Goal: Task Accomplishment & Management: Manage account settings

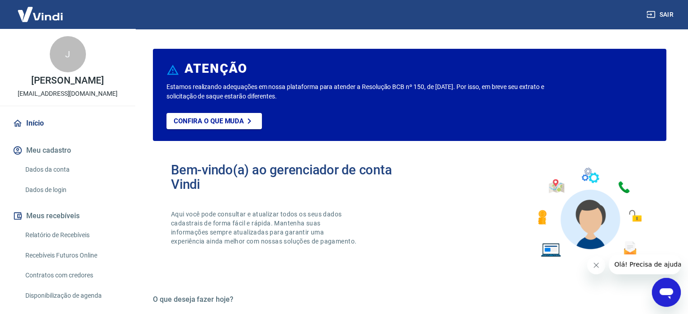
scroll to position [44, 0]
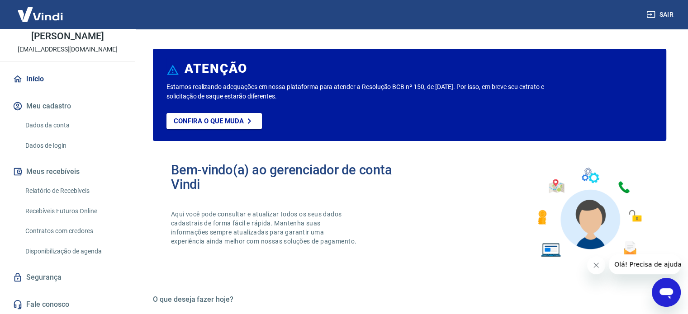
click at [43, 101] on button "Meu cadastro" at bounding box center [67, 106] width 113 height 20
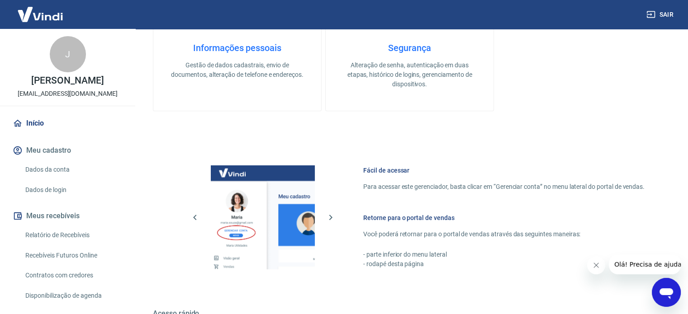
scroll to position [317, 0]
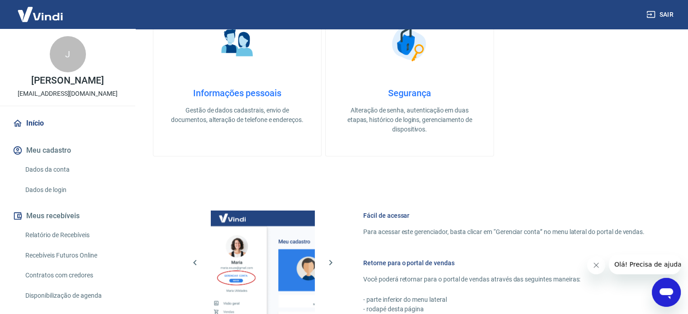
click at [45, 171] on link "Dados da conta" at bounding box center [73, 170] width 103 height 19
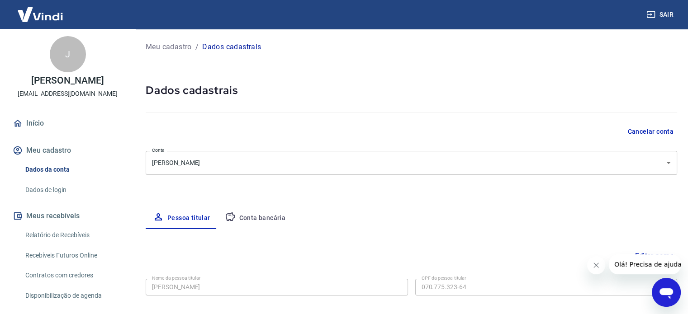
select select "CE"
select select "business"
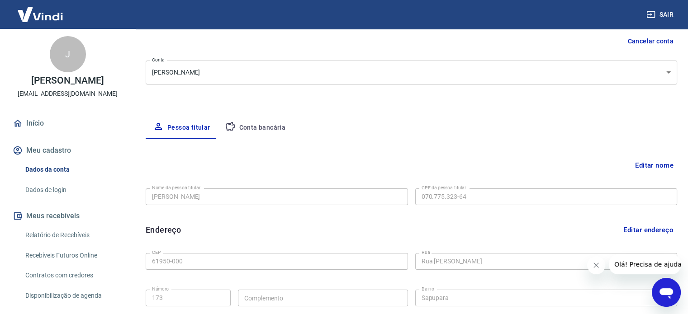
scroll to position [181, 0]
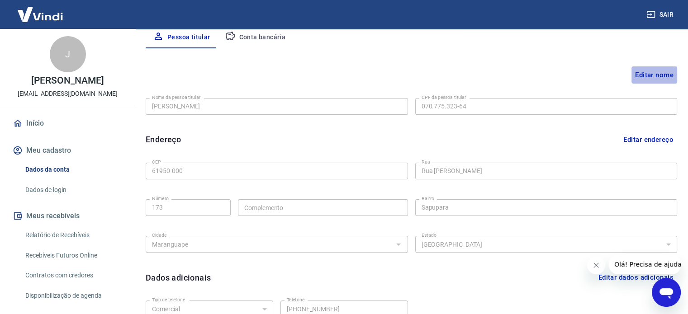
click at [636, 76] on button "Editar nome" at bounding box center [654, 74] width 46 height 17
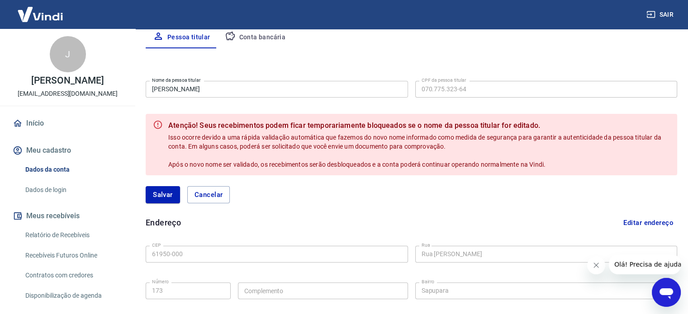
click at [196, 87] on input "[PERSON_NAME]" at bounding box center [277, 89] width 262 height 17
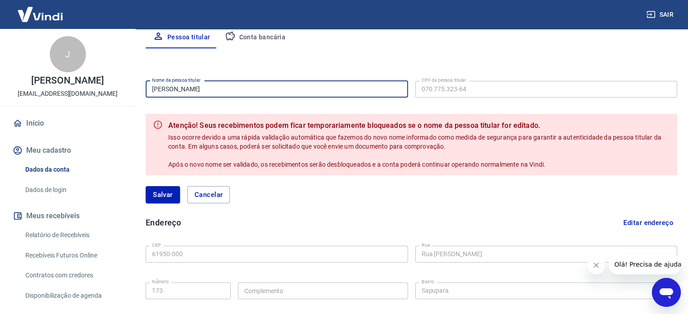
click at [197, 87] on input "[PERSON_NAME]" at bounding box center [277, 89] width 262 height 17
click at [219, 202] on button "Cancelar" at bounding box center [208, 194] width 43 height 17
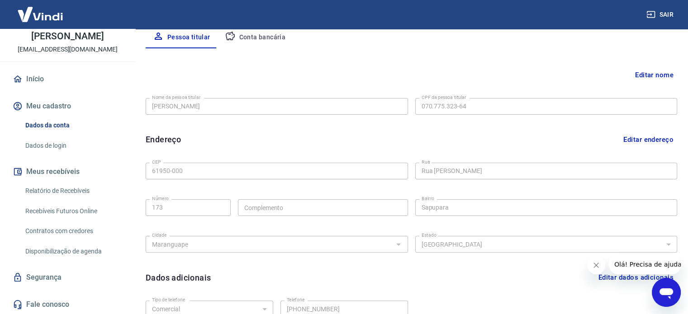
scroll to position [264, 0]
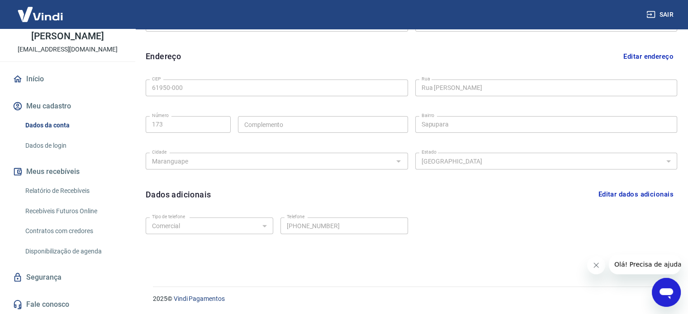
click at [664, 292] on icon "Abrir janela de mensagens" at bounding box center [666, 293] width 14 height 11
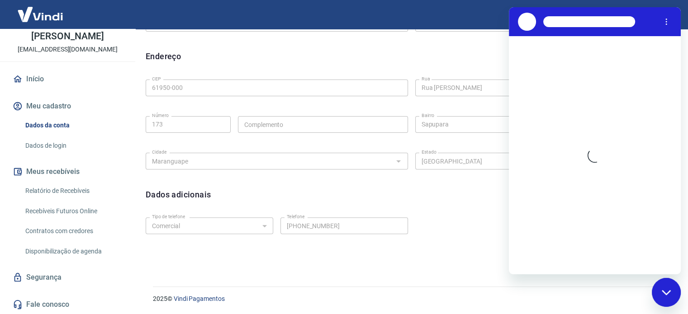
scroll to position [0, 0]
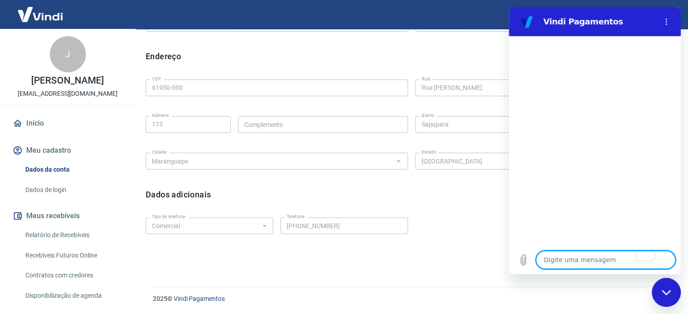
type textarea "b"
type textarea "x"
type textarea "bo"
type textarea "x"
type textarea "bom"
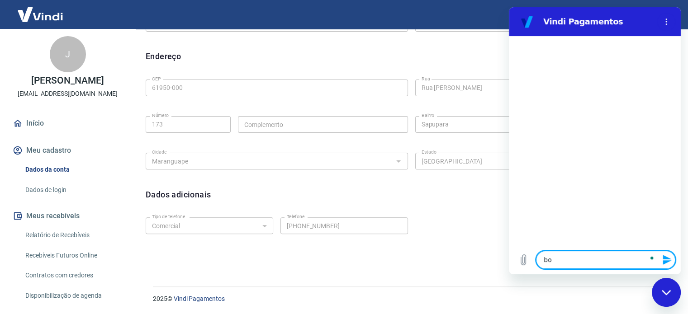
type textarea "x"
type textarea "bom"
type textarea "x"
type textarea "bom d"
type textarea "x"
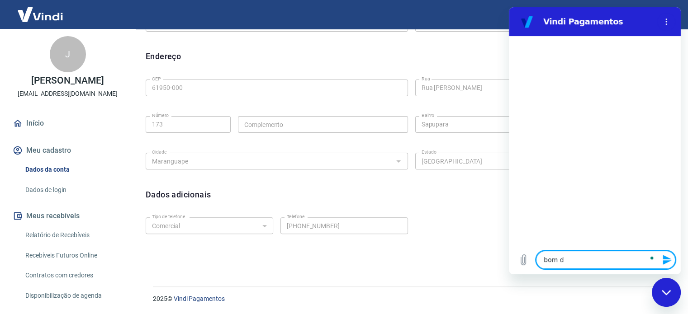
type textarea "bom di"
type textarea "x"
type textarea "bom dia"
type textarea "x"
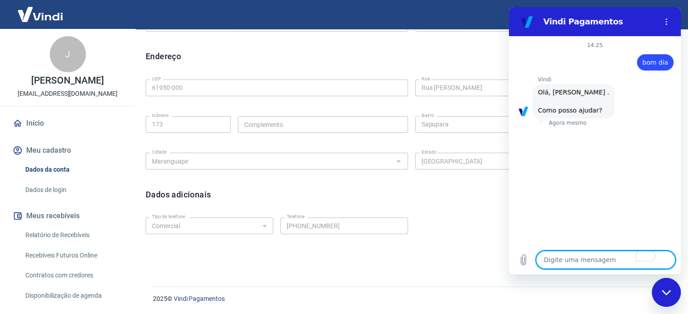
scroll to position [69, 0]
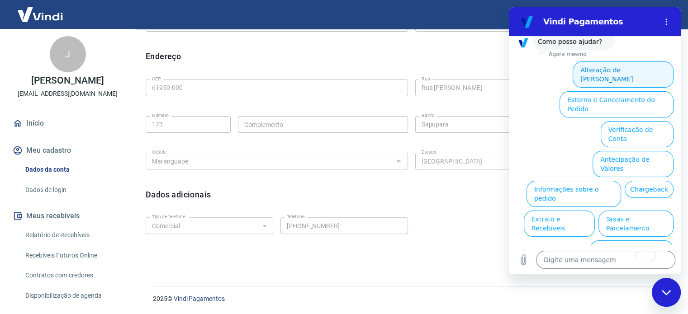
click at [593, 63] on button "Alteração de [PERSON_NAME]" at bounding box center [622, 74] width 101 height 26
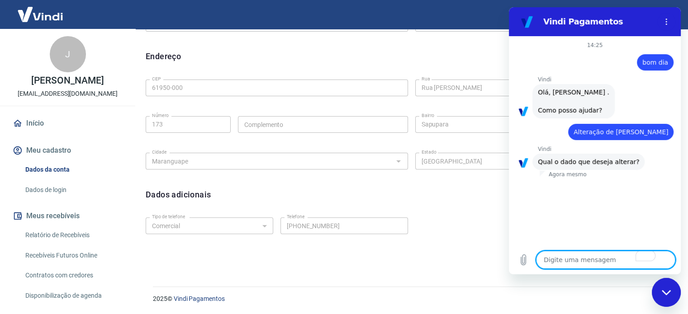
scroll to position [17, 0]
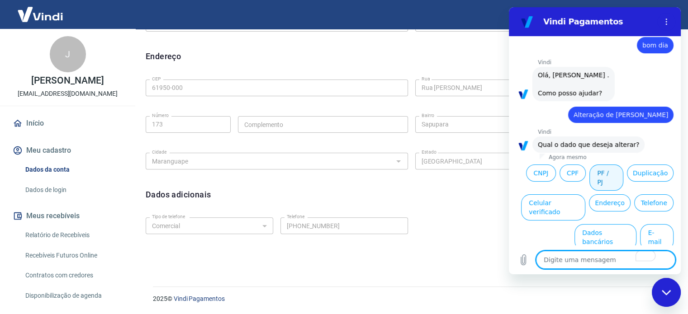
click at [608, 170] on button "PF / PJ" at bounding box center [606, 178] width 34 height 26
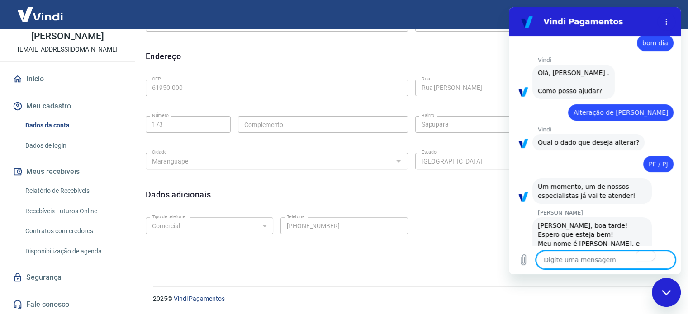
scroll to position [45, 0]
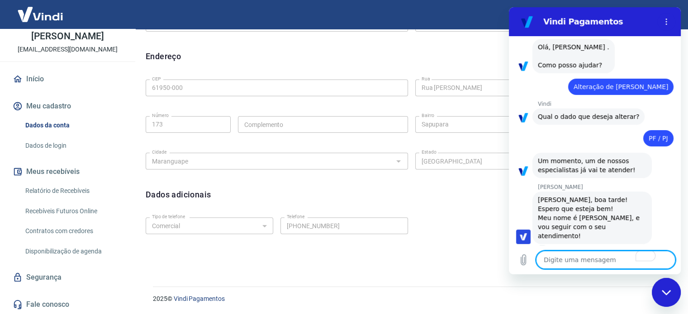
type textarea "x"
type textarea "O"
type textarea "x"
type textarea "Oi"
type textarea "x"
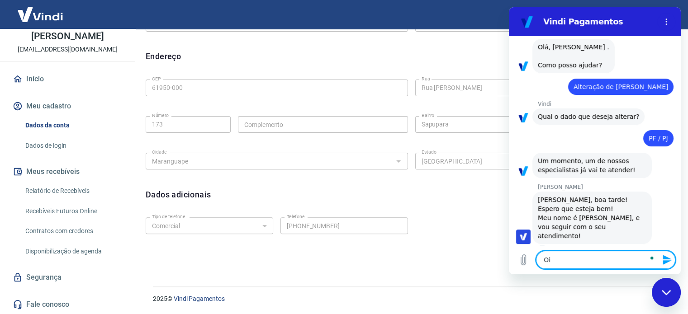
type textarea "Oi"
type textarea "x"
type textarea "Oi e"
type textarea "x"
type textarea "Oi eu"
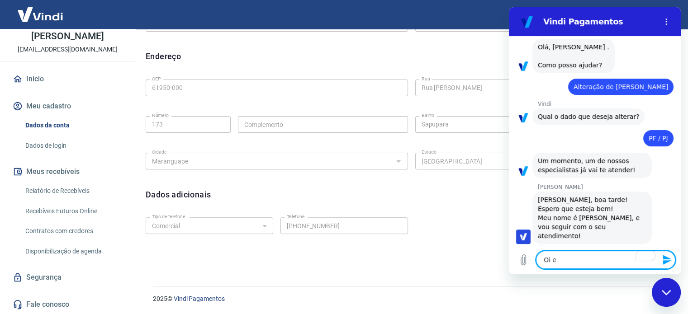
type textarea "x"
type textarea "Oi eu"
type textarea "x"
type textarea "Oi eu g"
type textarea "x"
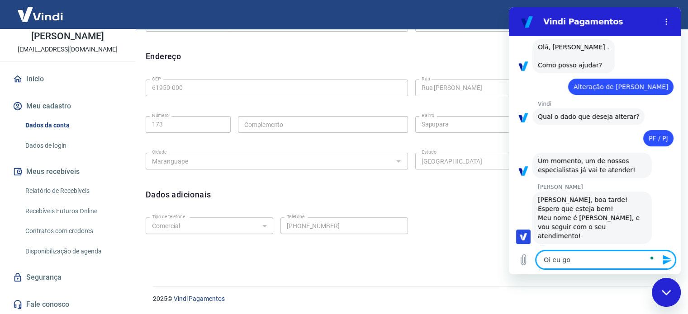
type textarea "Oi eu gop"
type textarea "x"
type textarea "Oi eu gops"
type textarea "x"
type textarea "Oi eu gop"
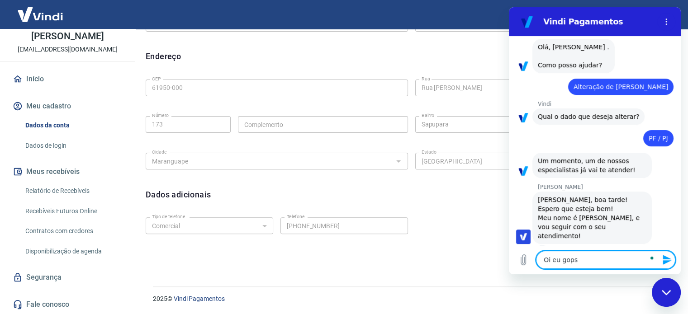
type textarea "x"
type textarea "Oi eu go"
type textarea "x"
type textarea "Oi eu gos"
type textarea "x"
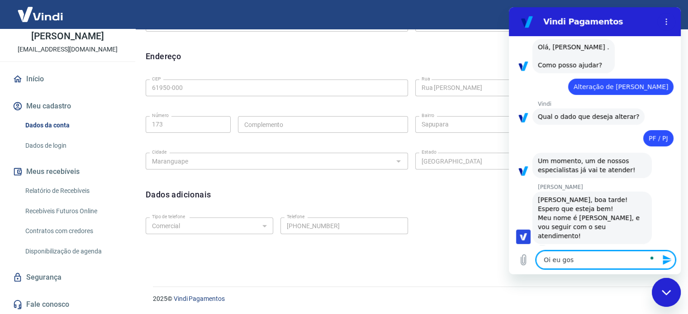
type textarea "Oi eu gost"
type textarea "x"
type textarea "Oi eu gosta"
type textarea "x"
type textarea "Oi eu gostar"
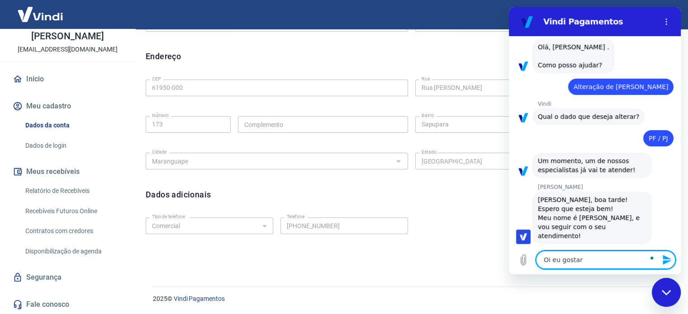
type textarea "x"
type textarea "Oi eu gostari"
type textarea "x"
type textarea "Oi eu gostaria"
type textarea "x"
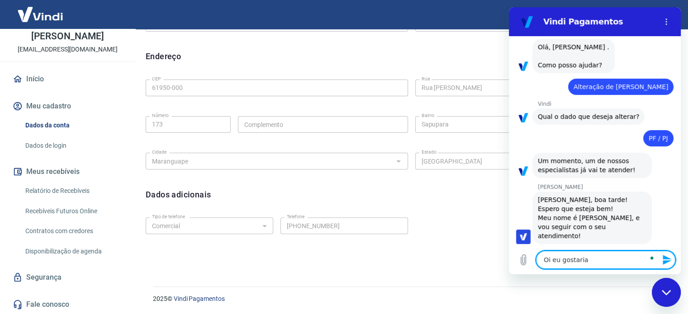
type textarea "Oi eu gostaria"
type textarea "x"
type textarea "Oi eu gostaria d"
type textarea "x"
type textarea "Oi eu gostaria de"
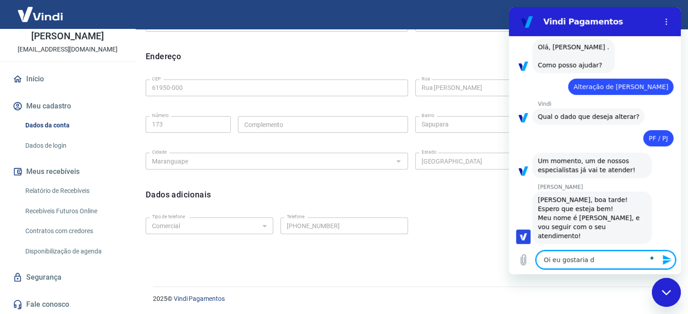
type textarea "x"
type textarea "Oi eu gostaria de"
type textarea "x"
type textarea "Oi eu gostaria de m"
type textarea "x"
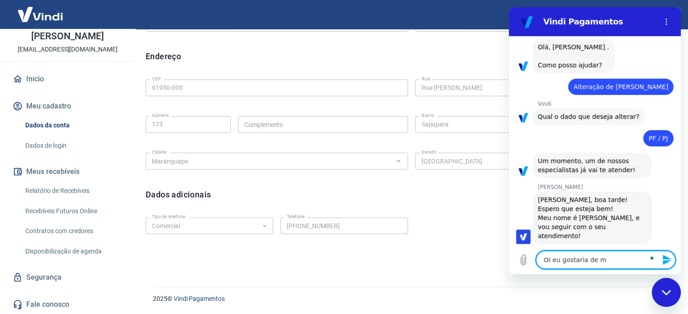
type textarea "Oi eu gostaria de mu"
type textarea "x"
type textarea "Oi eu gostaria de mud"
type textarea "x"
type textarea "Oi eu gostaria de muda"
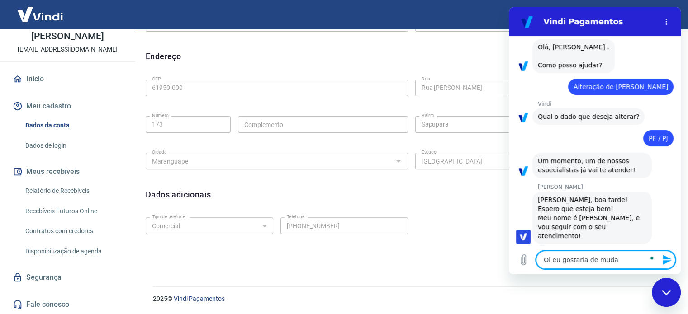
type textarea "x"
type textarea "Oi eu gostaria de mudar"
type textarea "x"
type textarea "Oi eu gostaria de mudar"
type textarea "x"
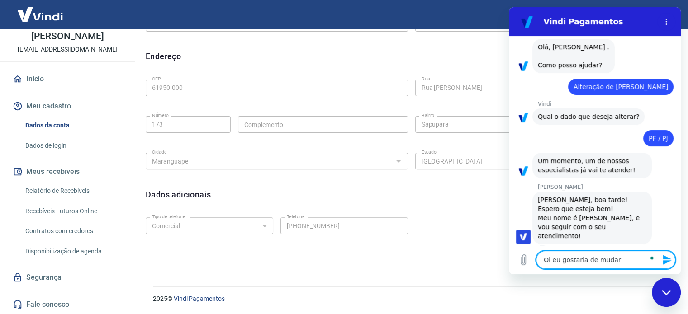
type textarea "Oi eu gostaria de mudar a"
type textarea "x"
type textarea "Oi eu gostaria de mudar a"
type textarea "x"
type textarea "Oi eu gostaria de mudar a c"
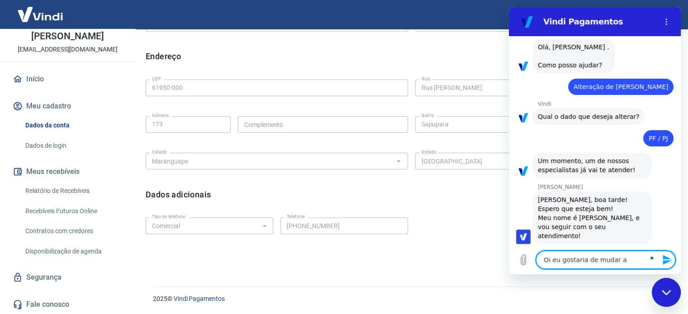
type textarea "x"
type textarea "Oi eu gostaria de mudar a co"
type textarea "x"
type textarea "Oi eu gostaria de mudar a con"
type textarea "x"
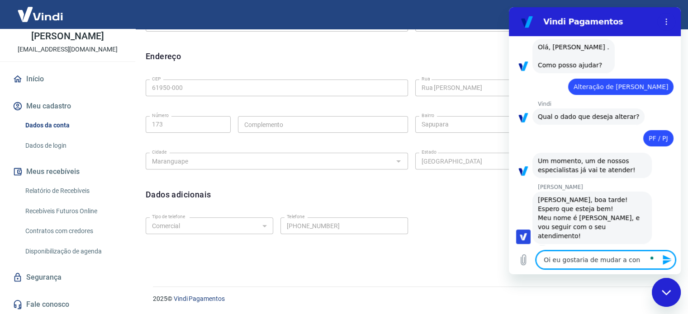
type textarea "Oi eu gostaria de mudar a cont"
type textarea "x"
type textarea "Oi eu gostaria de mudar a conta"
type textarea "x"
type textarea "Oi eu gostaria de mudar a conta"
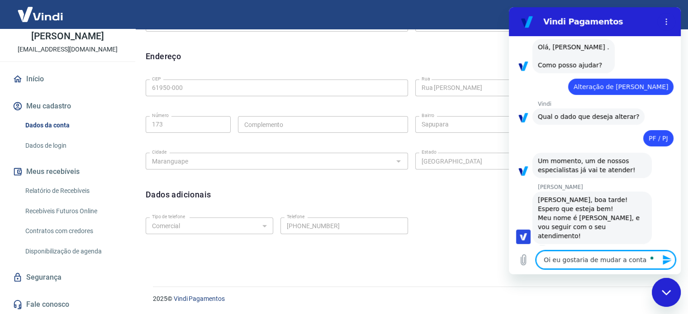
type textarea "x"
type textarea "Oi eu gostaria de mudar a conta p"
type textarea "x"
type textarea "Oi eu gostaria de mudar a conta pa"
type textarea "x"
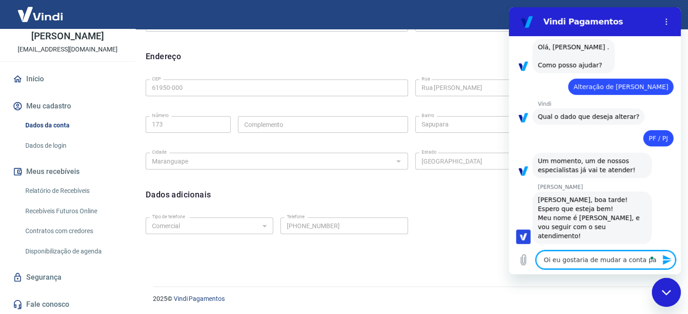
type textarea "Oi eu gostaria de mudar a conta par"
type textarea "x"
type textarea "Oi eu gostaria de mudar a conta para"
type textarea "x"
type textarea "Oi eu gostaria de mudar a conta para"
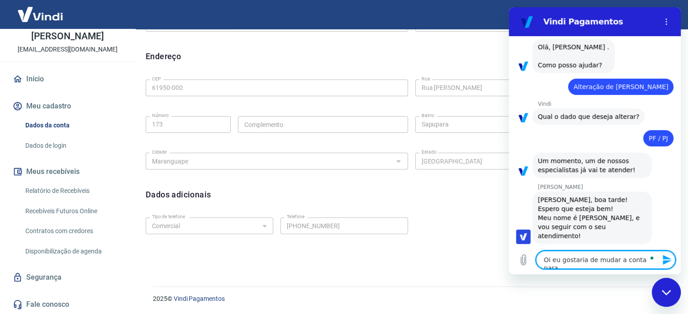
type textarea "x"
type textarea "Oi eu gostaria de mudar a conta para p"
type textarea "x"
type textarea "Oi eu gostaria de mudar a conta para pj"
type textarea "x"
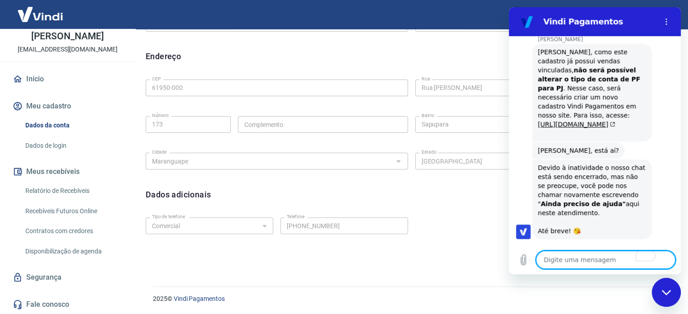
scroll to position [245, 0]
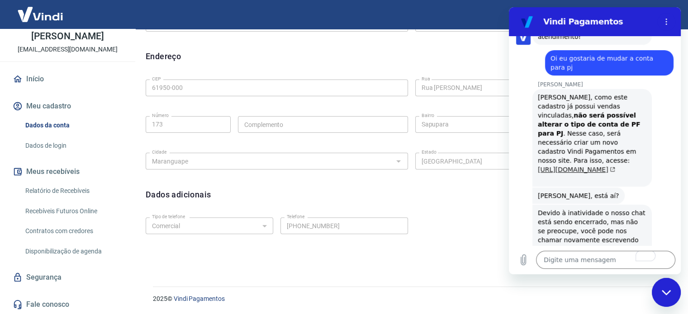
click at [556, 166] on link "[URL][DOMAIN_NAME]" at bounding box center [576, 169] width 77 height 7
click at [671, 19] on button "Menu de opções" at bounding box center [666, 22] width 18 height 18
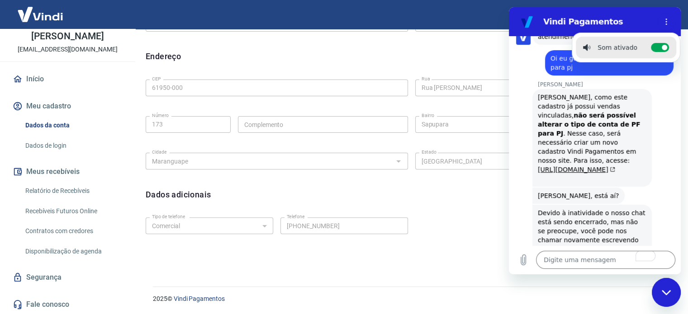
click at [443, 64] on div "Endereço Editar endereço" at bounding box center [411, 56] width 531 height 17
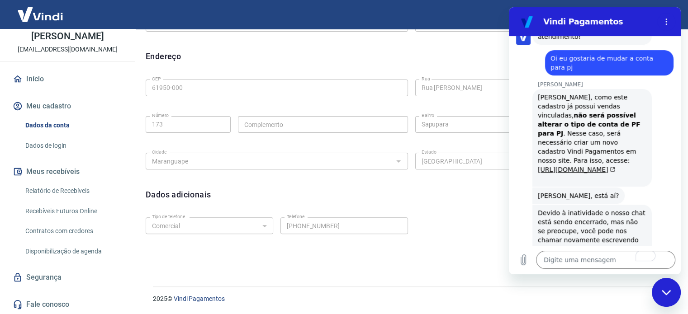
click at [30, 15] on img at bounding box center [40, 14] width 59 height 28
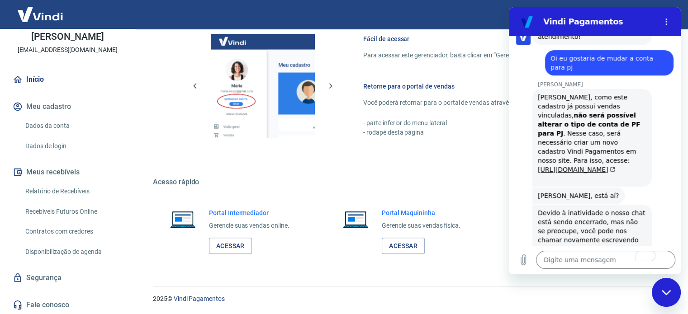
scroll to position [44, 0]
click at [666, 305] on div "Fechar janela de mensagens" at bounding box center [665, 292] width 27 height 27
type textarea "x"
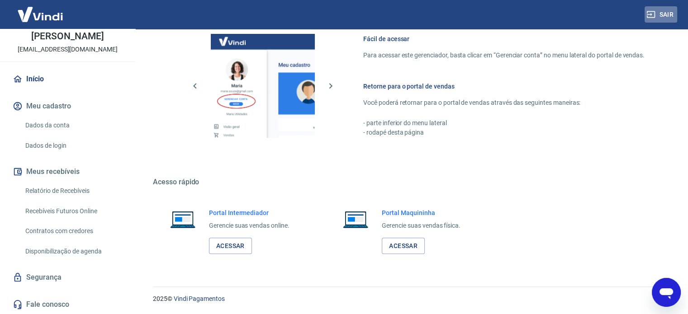
click at [660, 18] on button "Sair" at bounding box center [660, 14] width 33 height 17
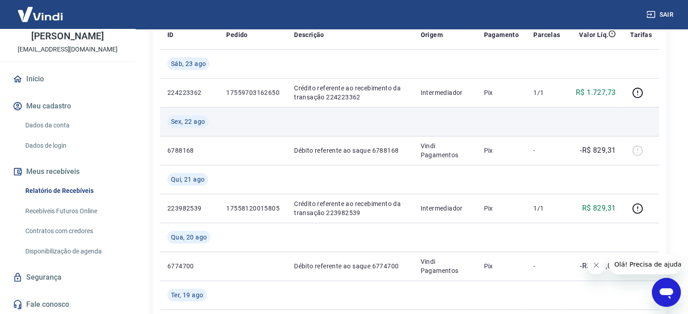
scroll to position [45, 0]
